Goal: Task Accomplishment & Management: Manage account settings

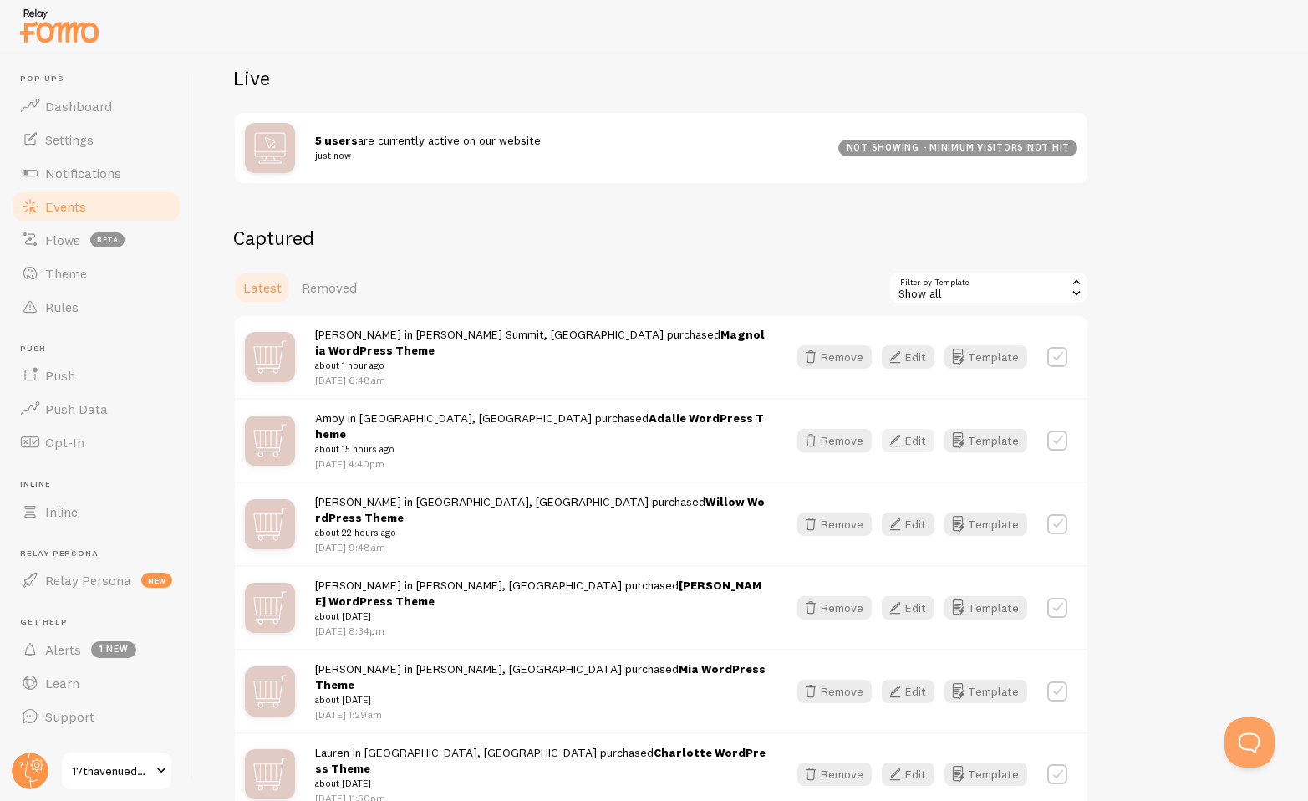
click at [924, 429] on button "Edit" at bounding box center [908, 440] width 53 height 23
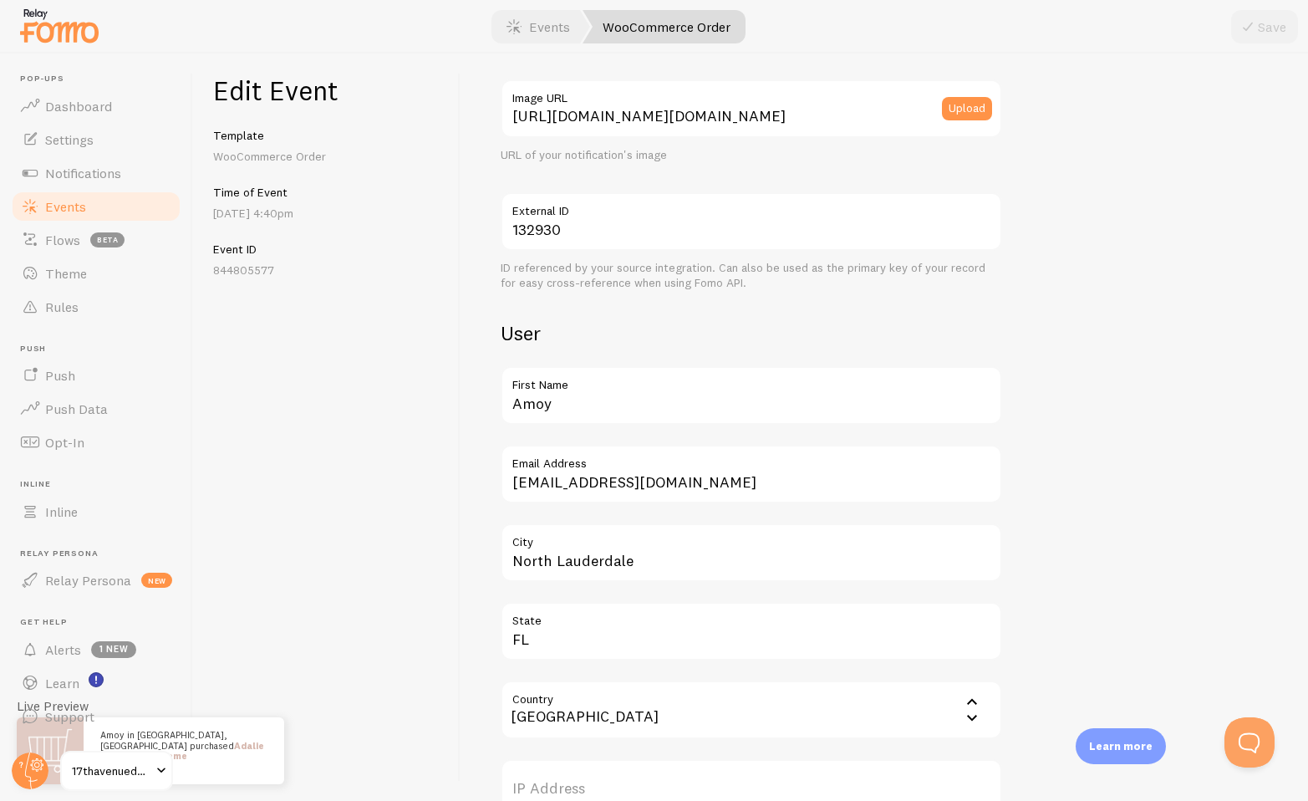
scroll to position [318, 0]
click at [562, 388] on label "First Name" at bounding box center [751, 378] width 501 height 28
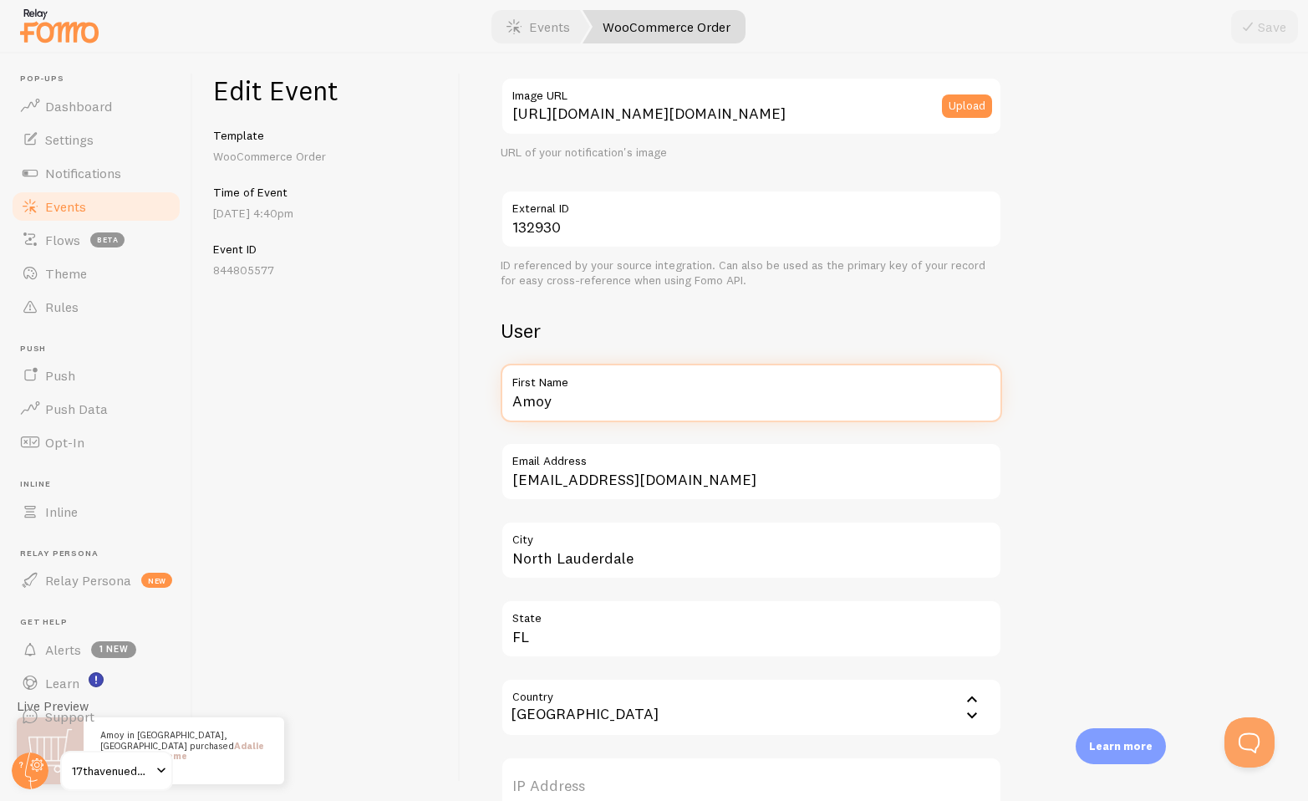
click at [562, 388] on input "Amoy" at bounding box center [751, 393] width 501 height 59
type input "[PERSON_NAME]"
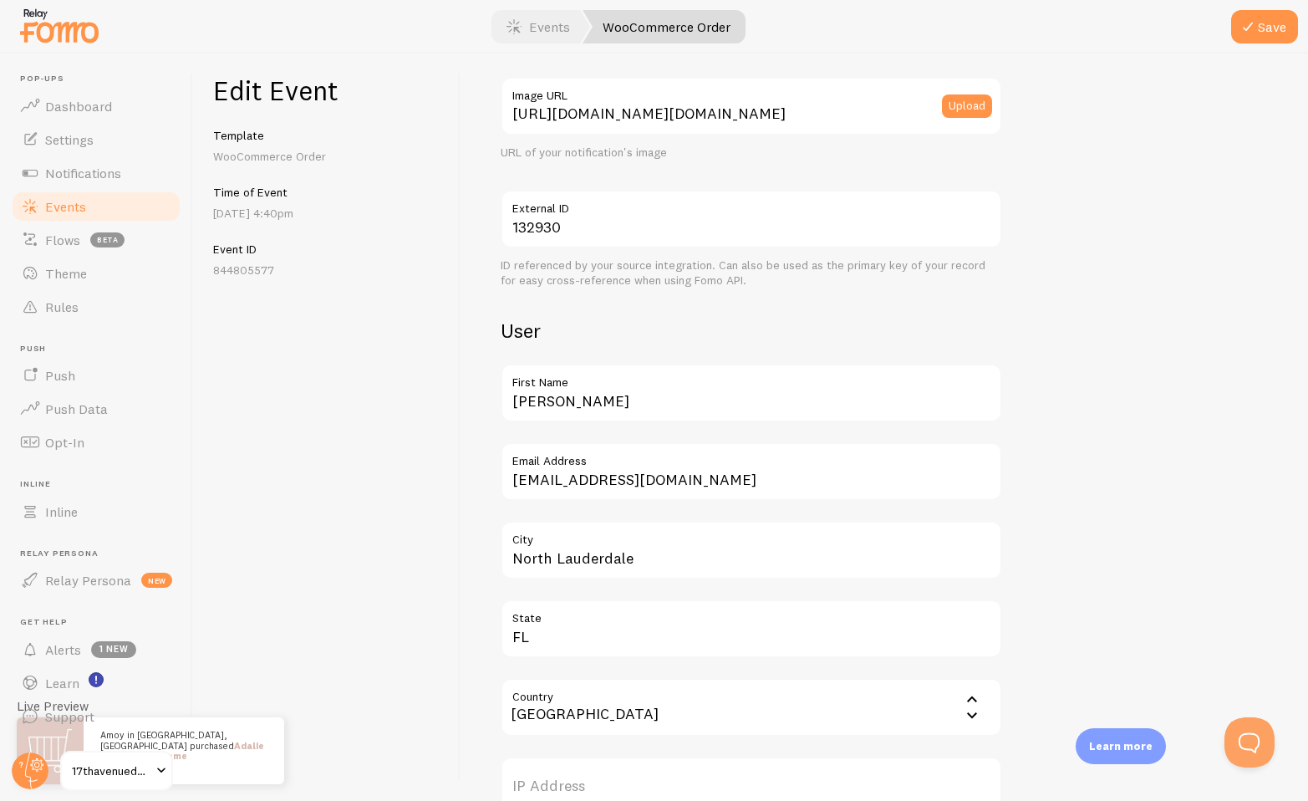
click at [458, 390] on div "Edit Event Template WooCommerce Order Time of Event [DATE] 4:40pm Event ID 8448…" at bounding box center [326, 426] width 267 height 747
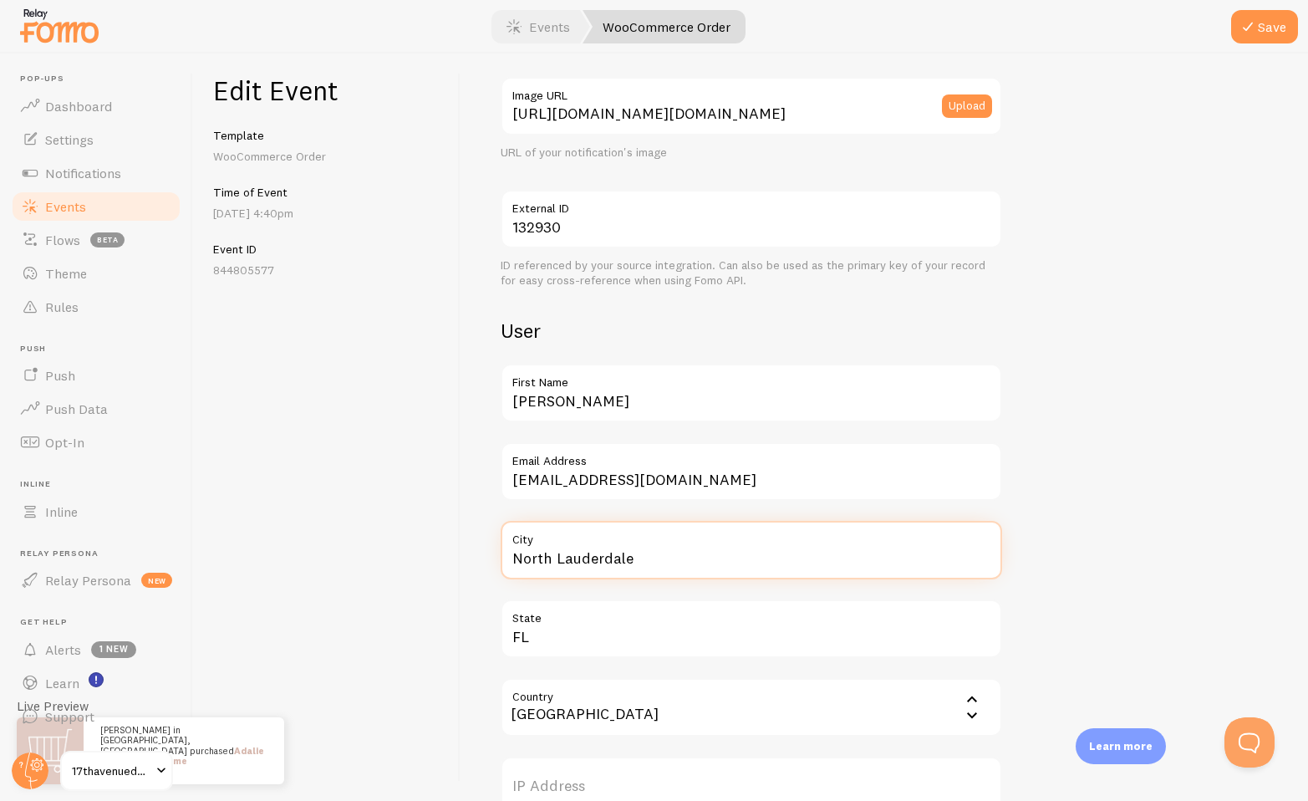
drag, startPoint x: 667, startPoint y: 568, endPoint x: 443, endPoint y: 557, distance: 224.3
click at [443, 557] on div "Edit Event Template WooCommerce Order Time of Event [DATE] 4:40pm Event ID 8448…" at bounding box center [750, 426] width 1115 height 747
type input "[GEOGRAPHIC_DATA]"
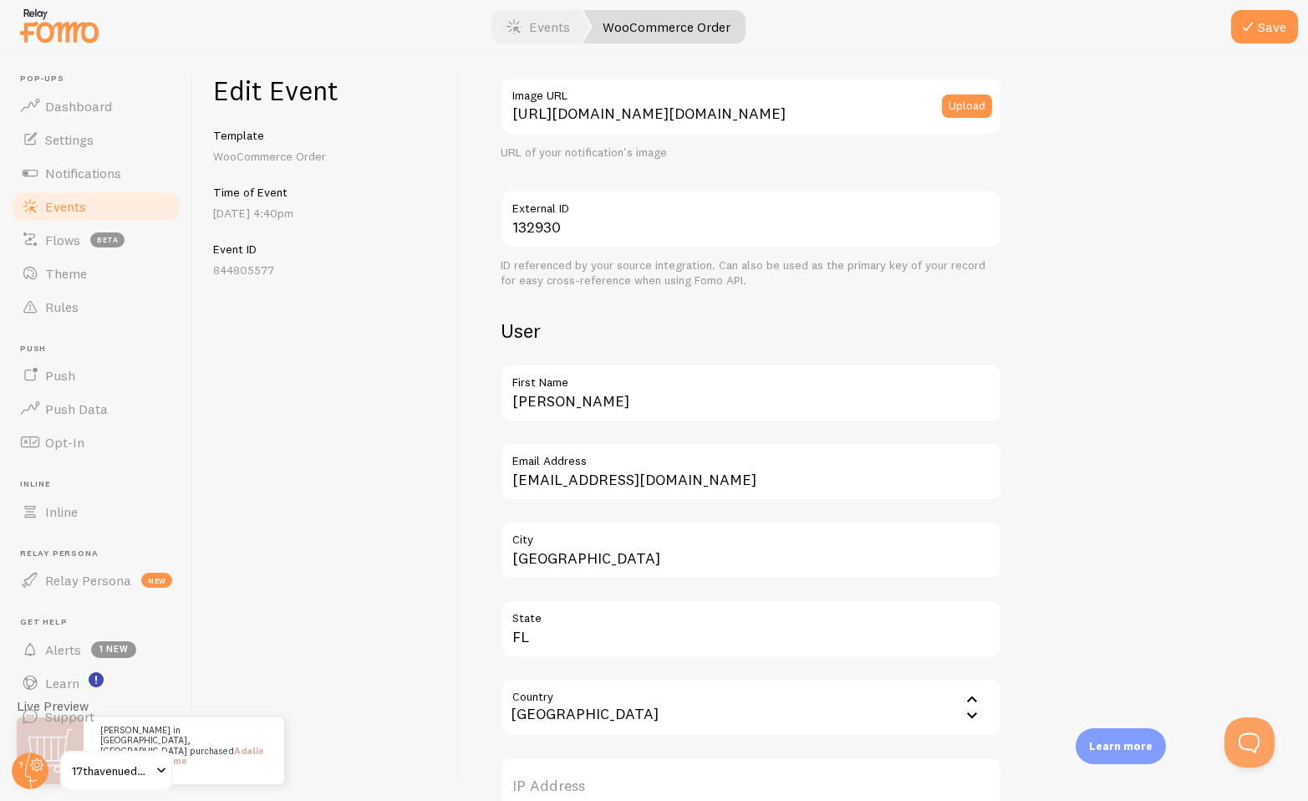
click at [1089, 491] on div "Meta Adalie WordPress Theme Title This text will be bolded in your notification…" at bounding box center [884, 544] width 767 height 1539
click at [1266, 28] on button "Save" at bounding box center [1264, 26] width 67 height 33
